Goal: Transaction & Acquisition: Purchase product/service

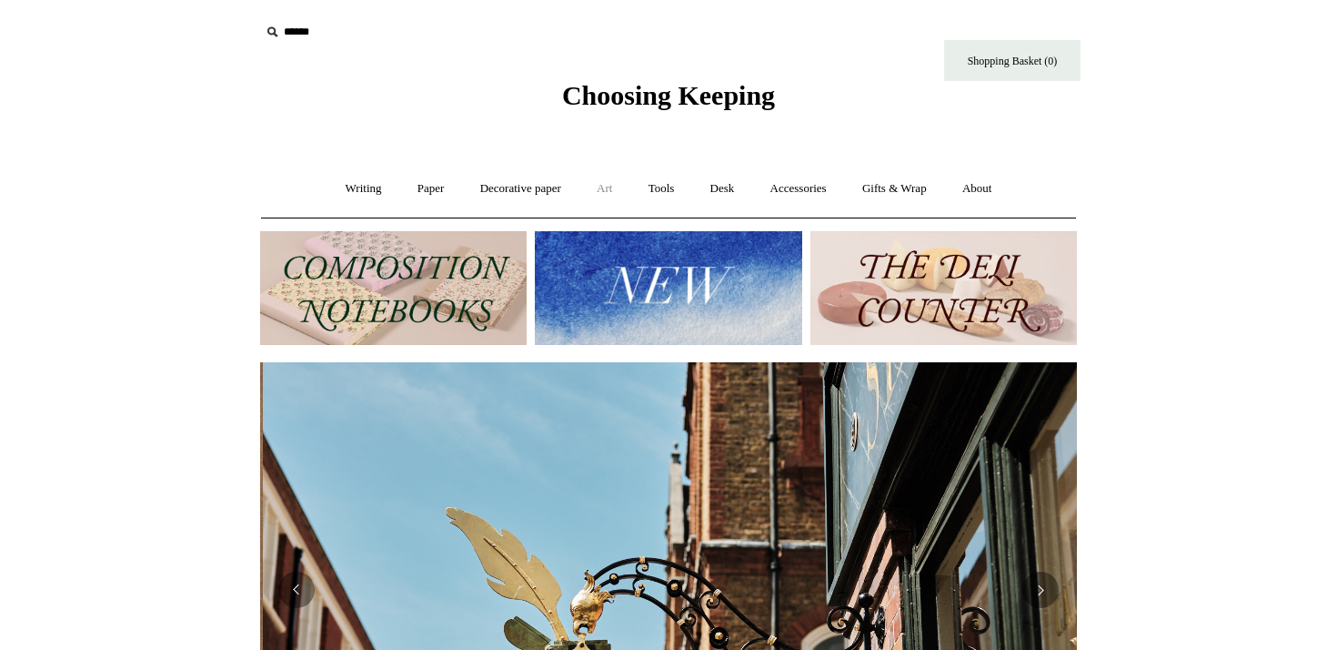
scroll to position [0, 817]
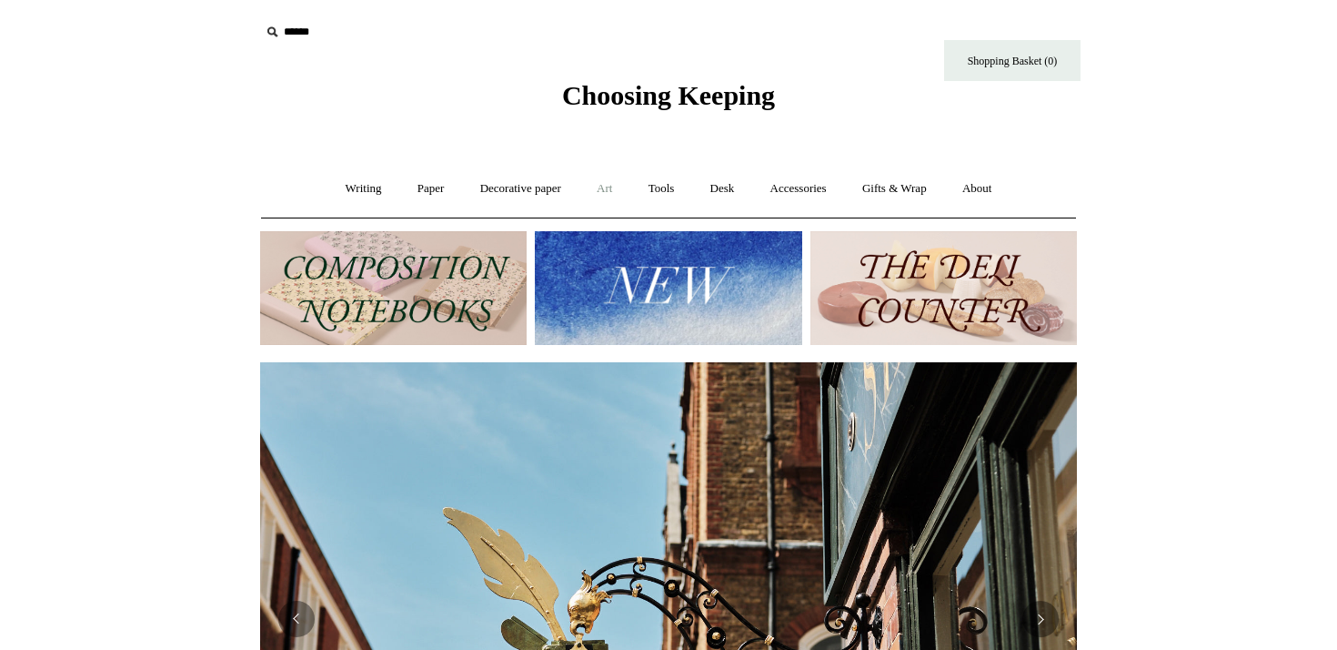
click at [607, 186] on link "Art +" at bounding box center [604, 189] width 48 height 48
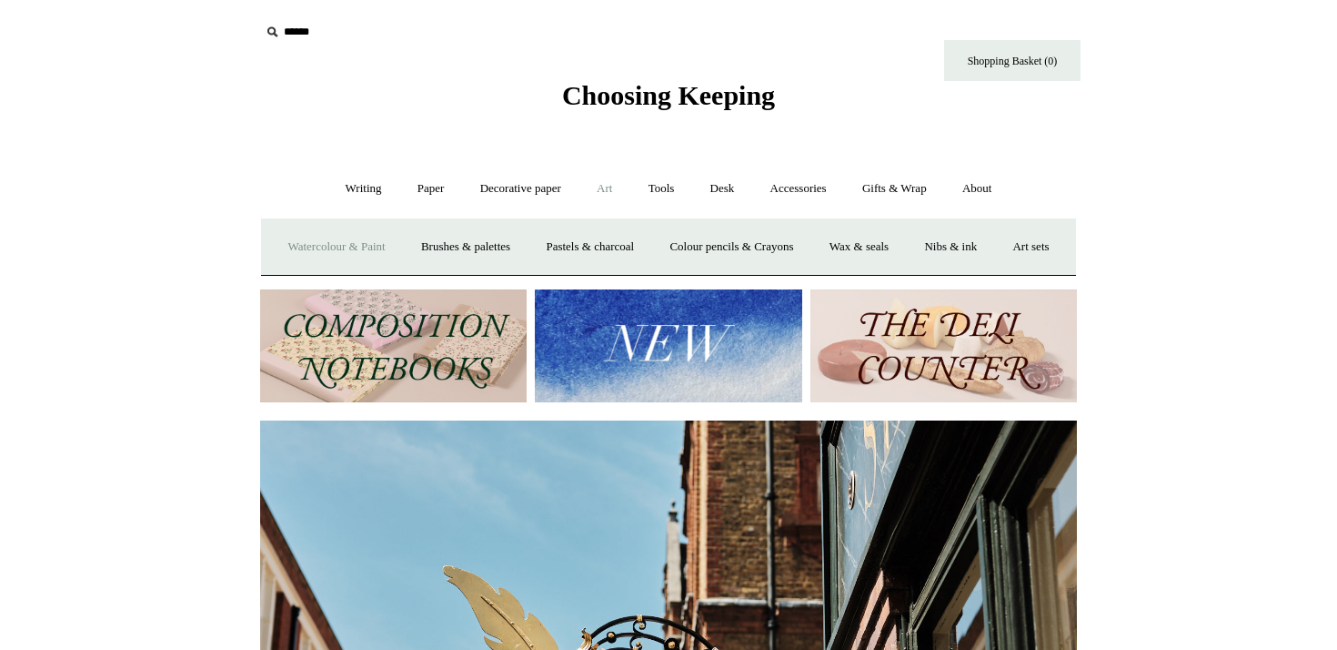
click at [359, 242] on link "Watercolour & Paint" at bounding box center [336, 247] width 130 height 48
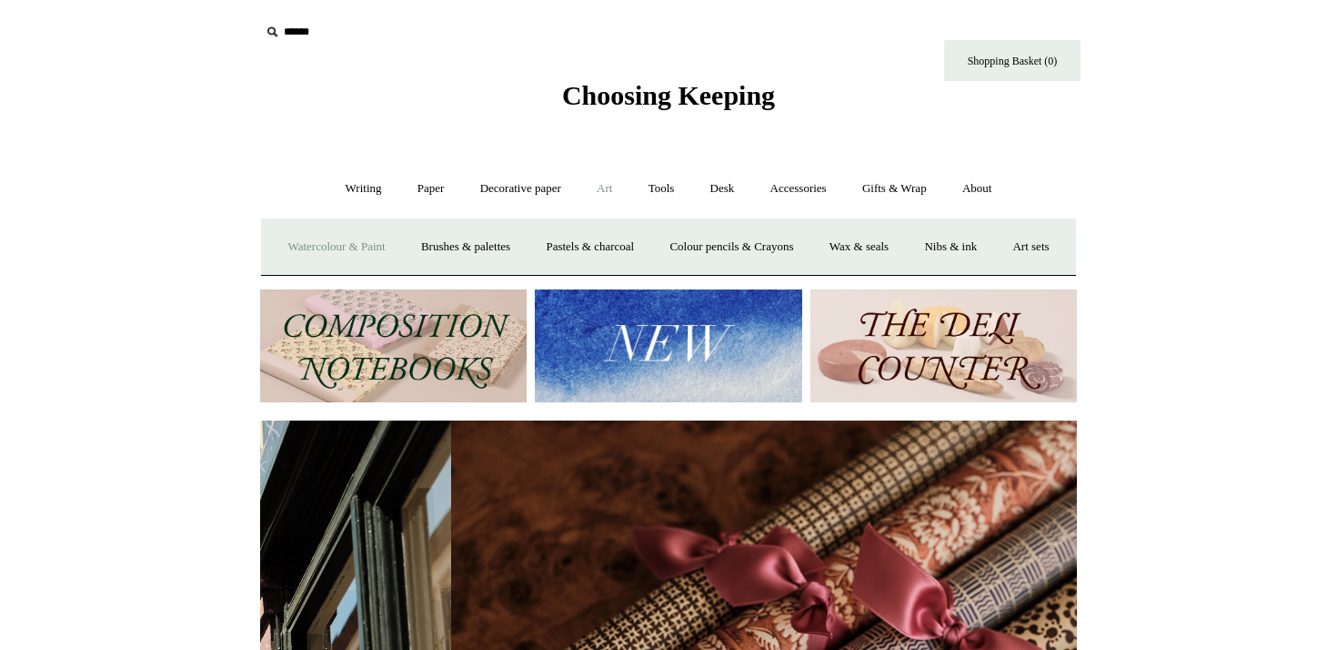
scroll to position [0, 1634]
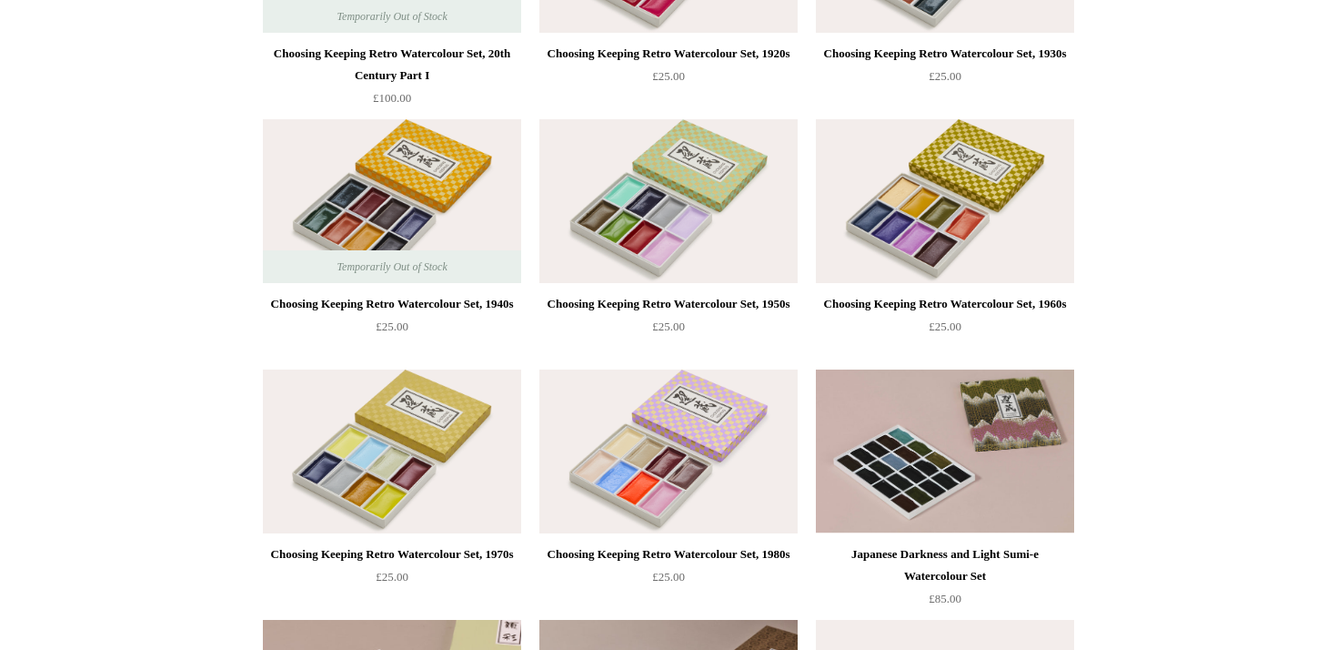
scroll to position [887, 0]
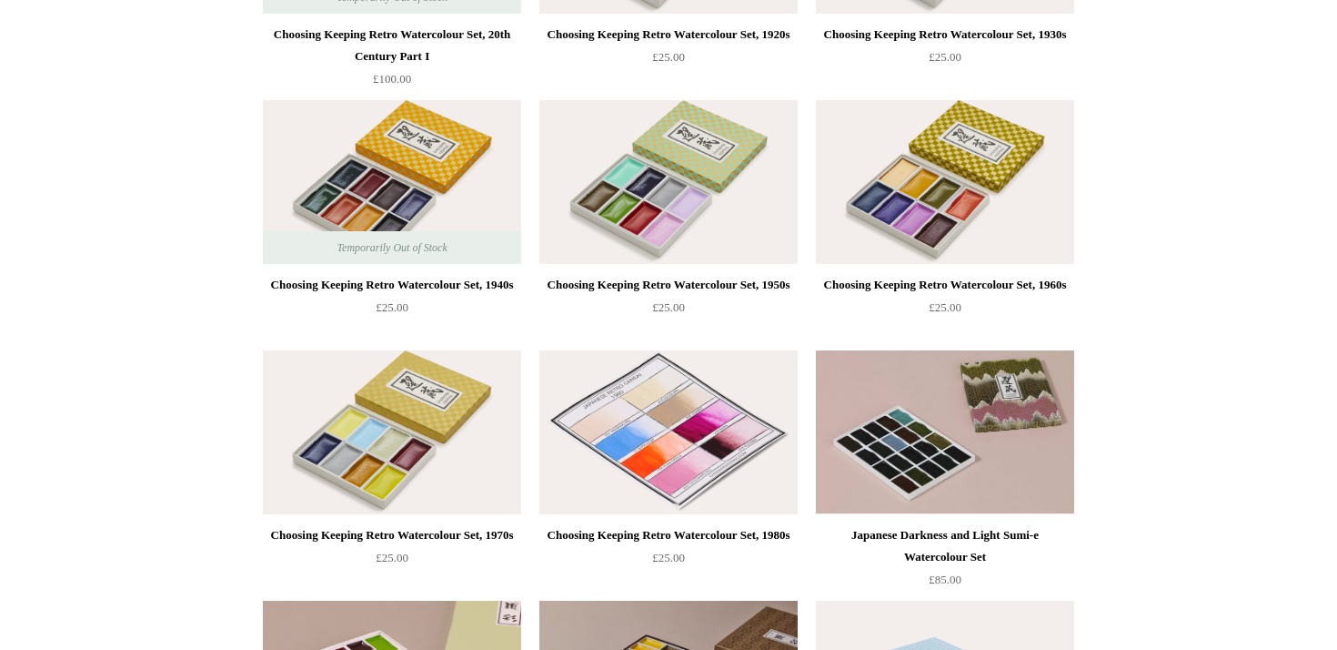
click at [701, 375] on img at bounding box center [668, 432] width 258 height 164
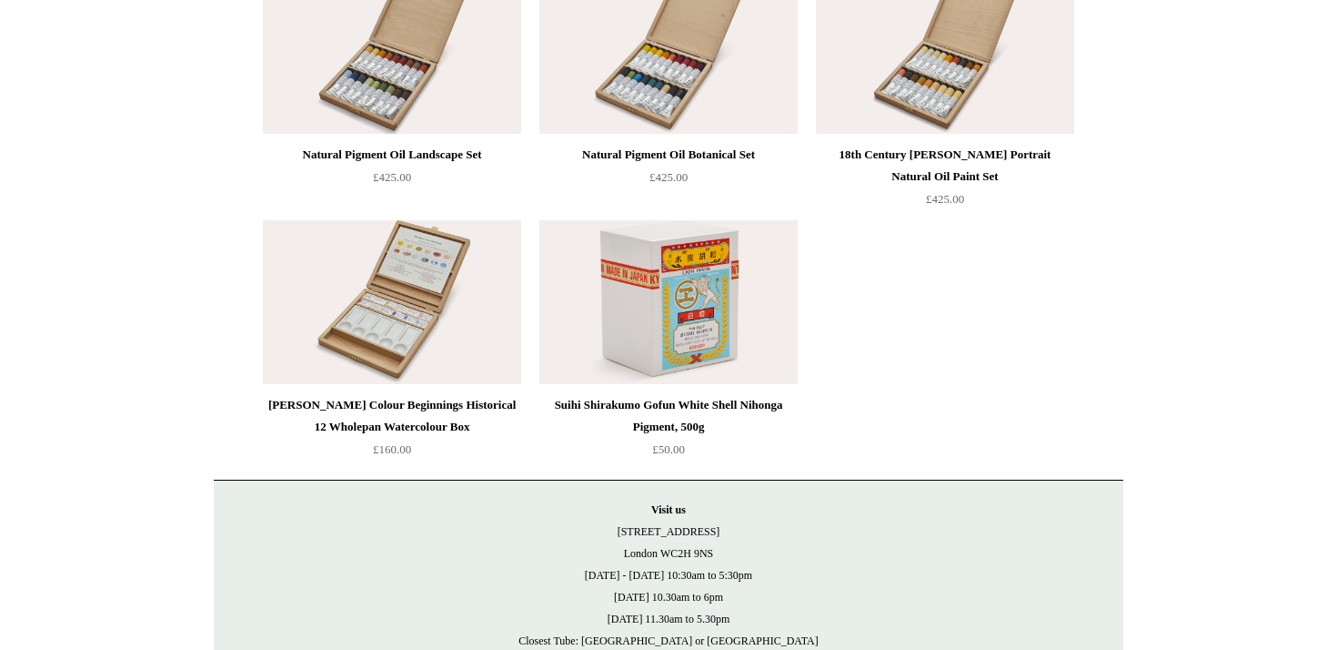
scroll to position [3779, 0]
